Goal: Information Seeking & Learning: Find specific fact

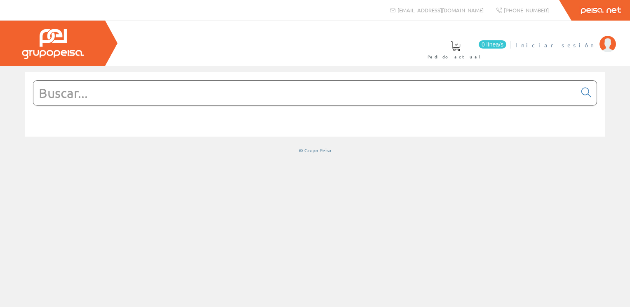
click at [564, 44] on span "Iniciar sesión" at bounding box center [555, 45] width 80 height 8
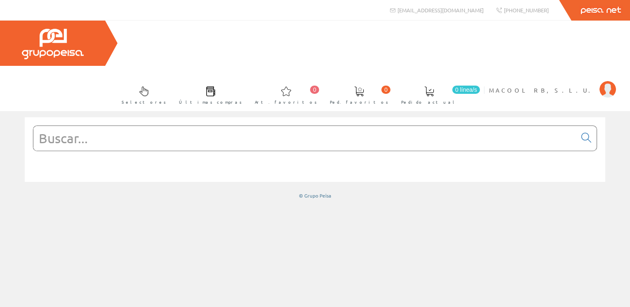
click at [294, 126] on input "text" at bounding box center [304, 138] width 543 height 25
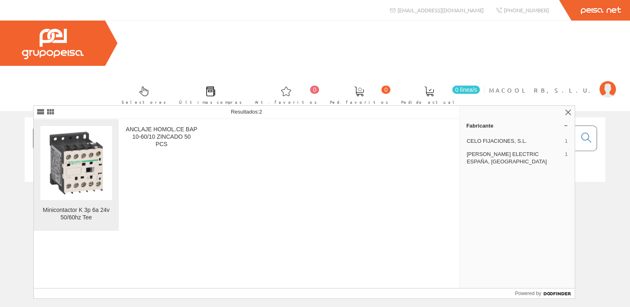
type input "LC1K0601B7"
click at [84, 184] on img at bounding box center [76, 163] width 72 height 72
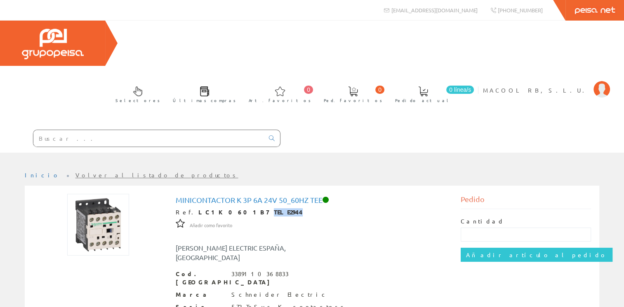
drag, startPoint x: 256, startPoint y: 167, endPoint x: 224, endPoint y: 166, distance: 31.8
click at [224, 209] on div "Ref. LC1K0601B7 TELE2944" at bounding box center [312, 213] width 273 height 8
copy strong "TELE2944"
drag, startPoint x: 319, startPoint y: 155, endPoint x: 175, endPoint y: 150, distance: 144.3
click at [176, 196] on h1 "Minicontactor K 3p 6a 24v 50_60hz Tee" at bounding box center [312, 200] width 273 height 8
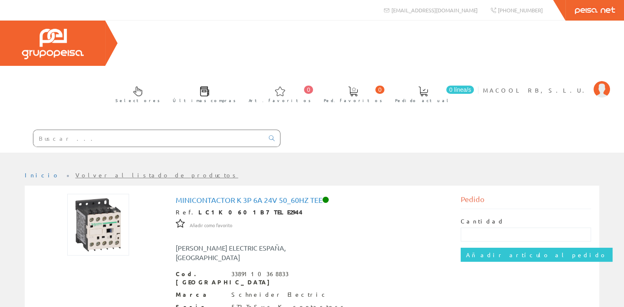
click at [333, 244] on div "[PERSON_NAME] ELECTRIC ESPAÑA, [GEOGRAPHIC_DATA]" at bounding box center [252, 253] width 166 height 19
drag, startPoint x: 295, startPoint y: 156, endPoint x: 175, endPoint y: 150, distance: 120.9
copy h1 "Minicontactor K 3p 6a 24v 50_60hz Tee"
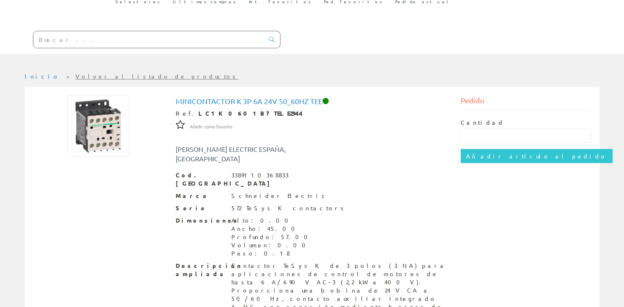
scroll to position [108, 0]
